Goal: Navigation & Orientation: Find specific page/section

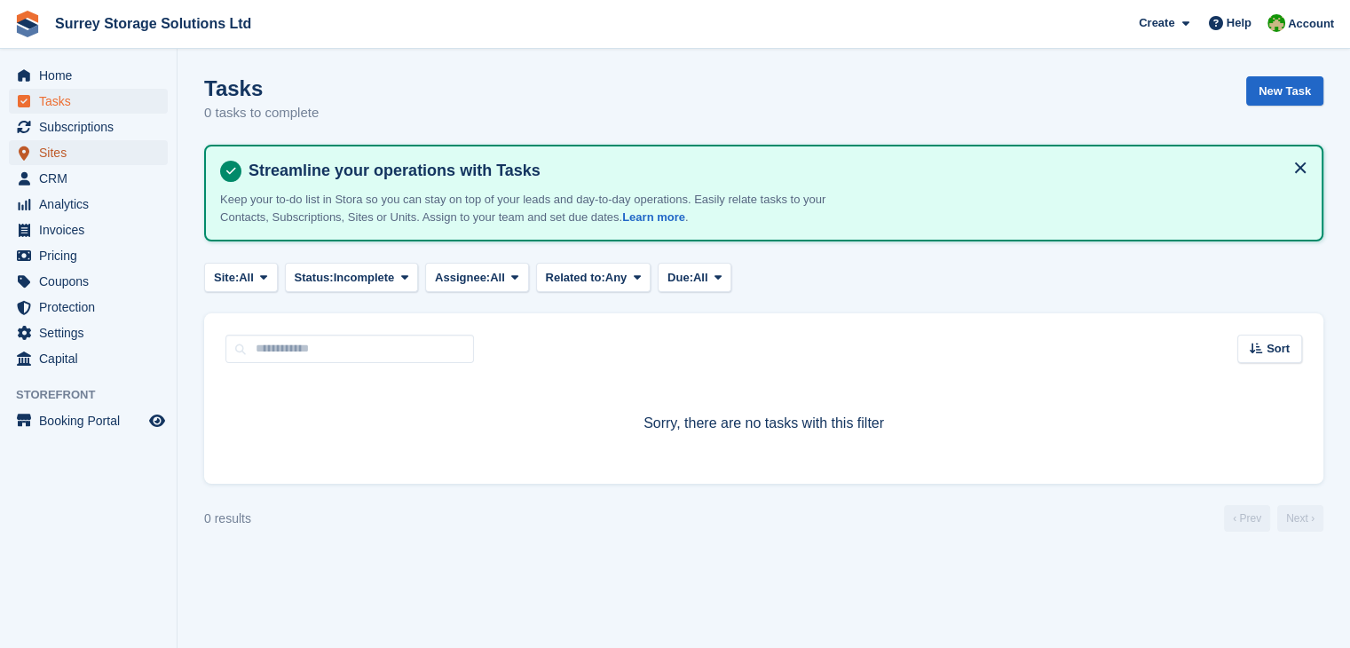
click at [72, 157] on span "Sites" at bounding box center [92, 152] width 106 height 25
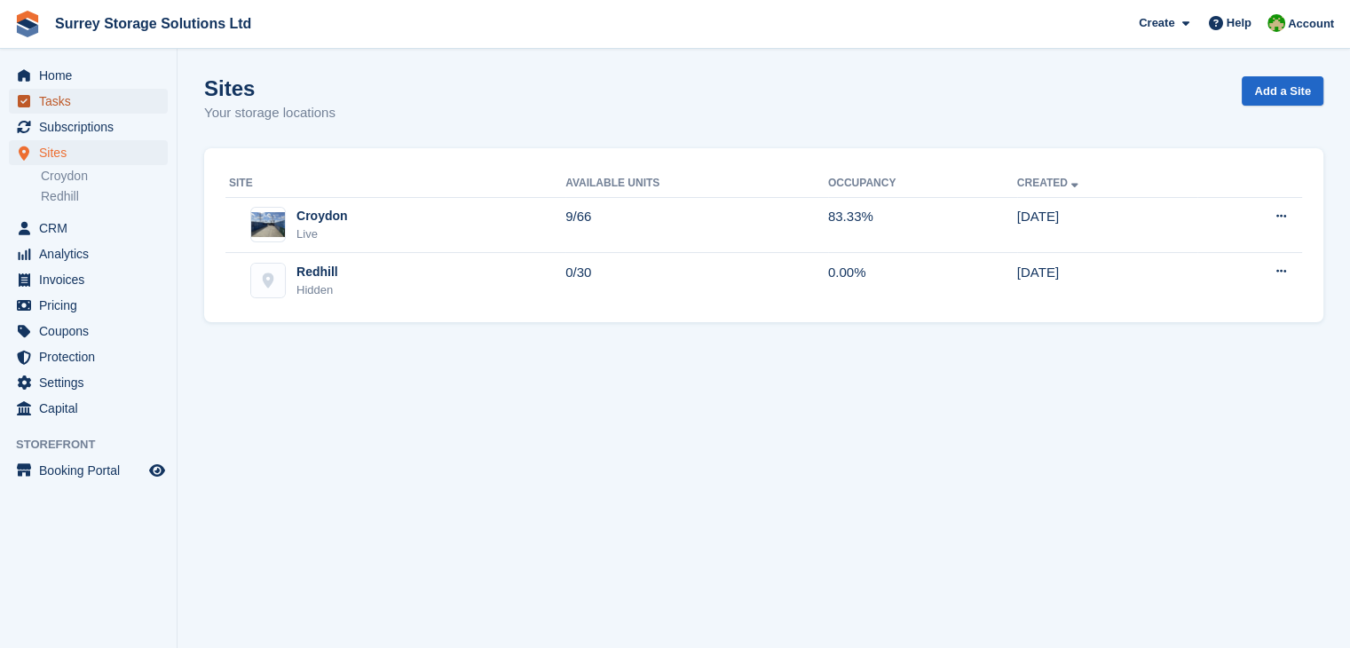
click at [93, 89] on span "Tasks" at bounding box center [92, 101] width 106 height 25
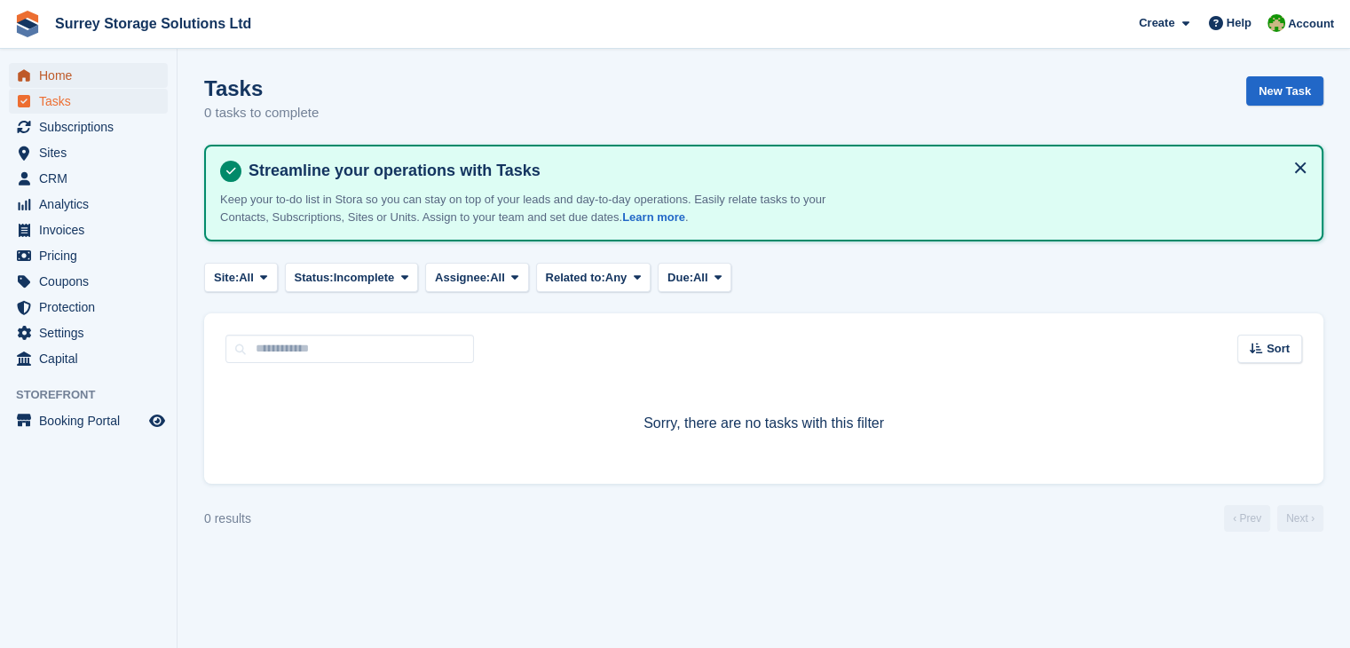
drag, startPoint x: 93, startPoint y: 88, endPoint x: 91, endPoint y: 72, distance: 16.1
click at [91, 72] on span "Home" at bounding box center [92, 75] width 106 height 25
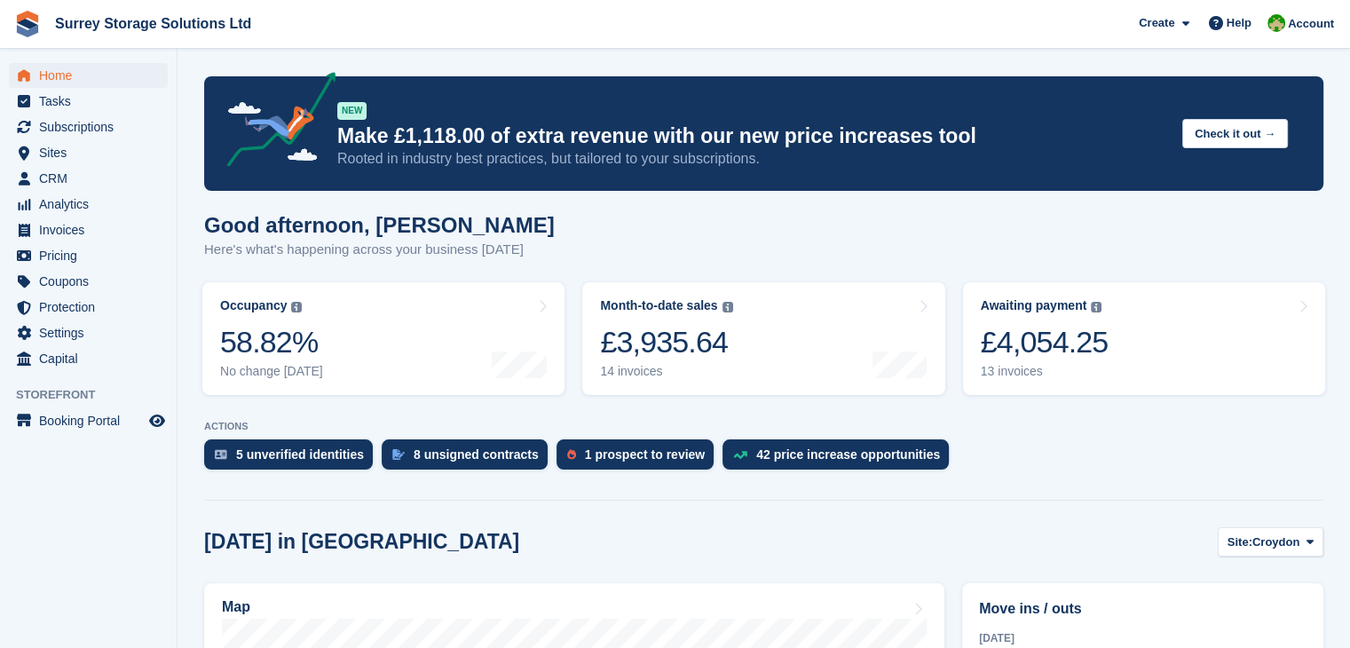
click at [614, 613] on div "Map" at bounding box center [574, 609] width 705 height 20
